Goal: Task Accomplishment & Management: Manage account settings

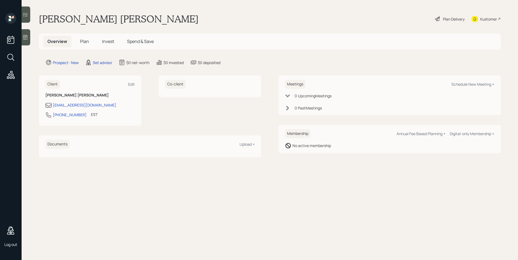
click at [26, 39] on icon at bounding box center [25, 37] width 5 height 5
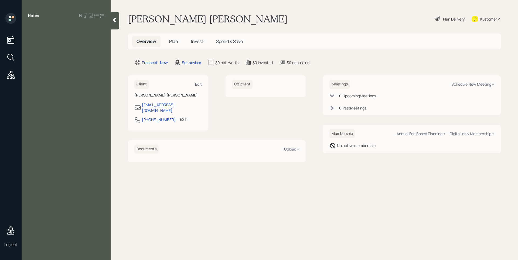
click at [70, 63] on div "Notes" at bounding box center [66, 133] width 89 height 240
click at [76, 42] on div "Notes" at bounding box center [66, 133] width 89 height 240
drag, startPoint x: 78, startPoint y: 33, endPoint x: 76, endPoint y: 24, distance: 9.1
click at [77, 32] on div "Notes" at bounding box center [66, 133] width 89 height 240
click at [76, 40] on div "Notes" at bounding box center [66, 133] width 89 height 240
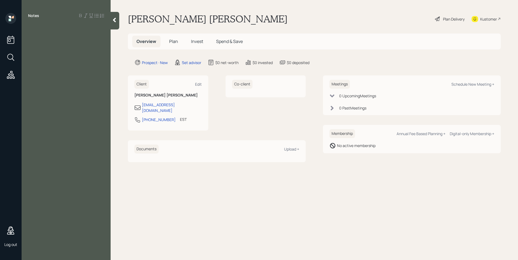
click at [35, 27] on div at bounding box center [66, 28] width 76 height 6
click at [56, 39] on div at bounding box center [66, 40] width 76 height 6
click at [468, 83] on div "Schedule New Meeting +" at bounding box center [473, 84] width 43 height 5
select select "round-[PERSON_NAME]"
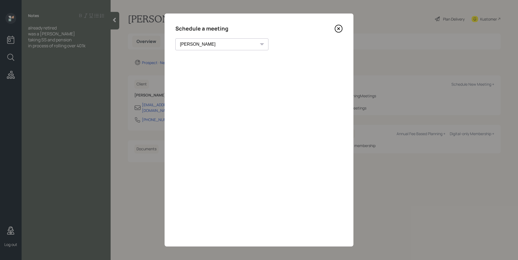
click at [341, 29] on icon at bounding box center [339, 29] width 8 height 8
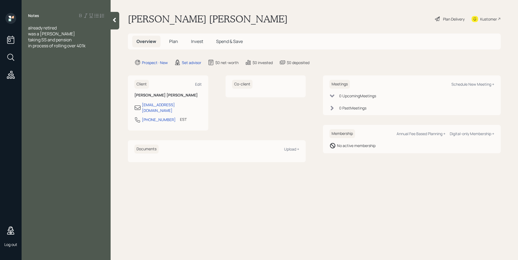
click at [100, 49] on div at bounding box center [66, 52] width 76 height 6
click at [114, 21] on icon at bounding box center [114, 19] width 5 height 5
